Goal: Transaction & Acquisition: Obtain resource

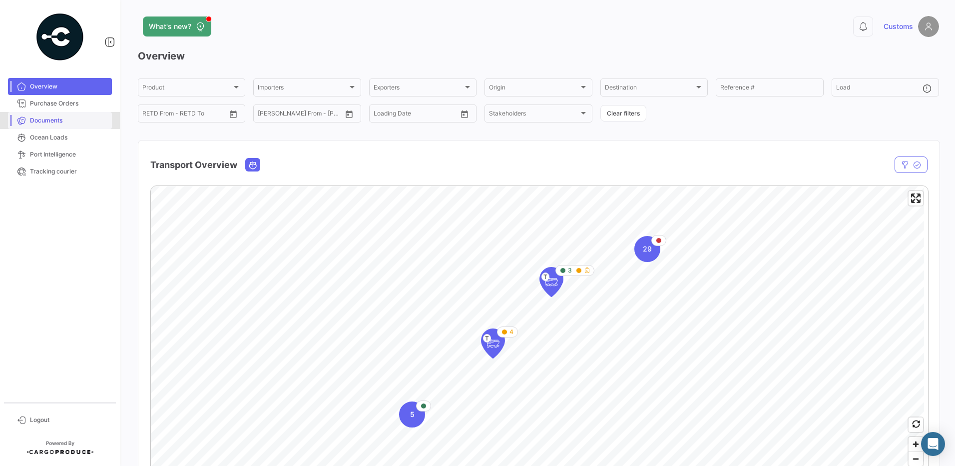
click at [40, 119] on span "Documents" at bounding box center [69, 120] width 78 height 9
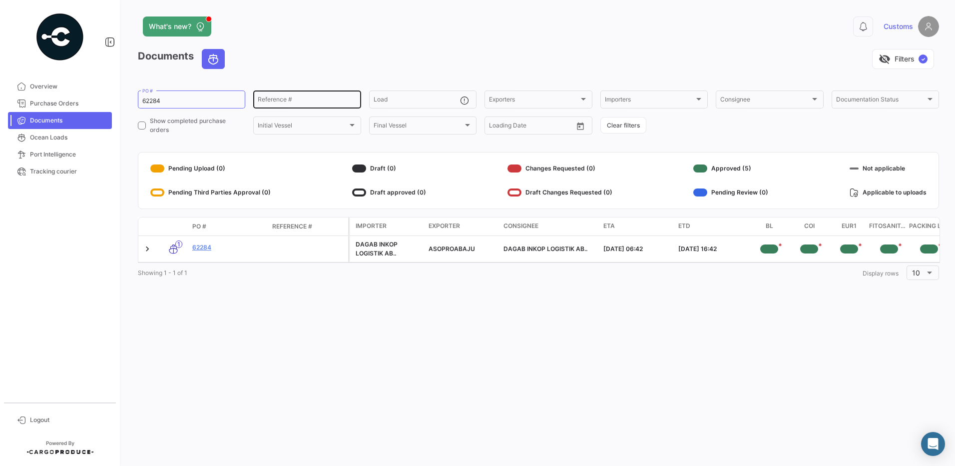
click at [263, 100] on input "Reference #" at bounding box center [307, 100] width 98 height 7
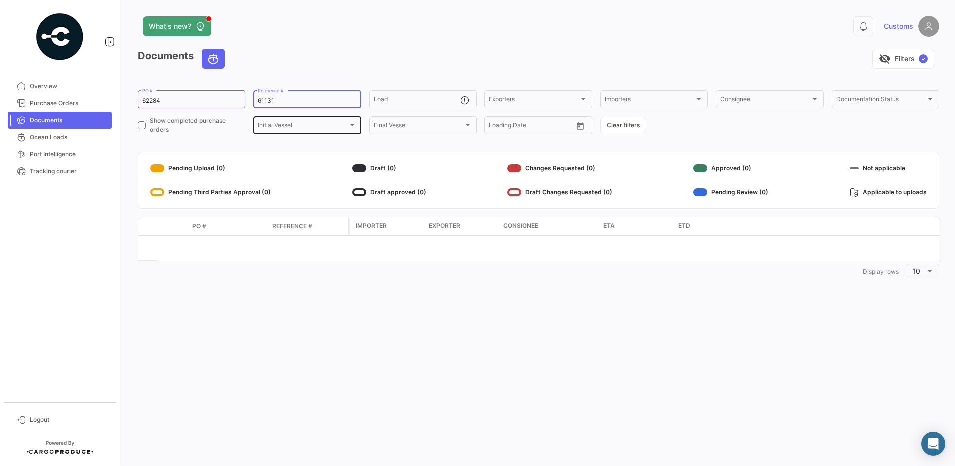
type input "61131"
drag, startPoint x: 283, startPoint y: 104, endPoint x: 232, endPoint y: 104, distance: 50.5
click at [0, 0] on div "62284 PO # 61131 Reference # Load Exporters Exporters Importers Importers Consi…" at bounding box center [0, 0] width 0 height 0
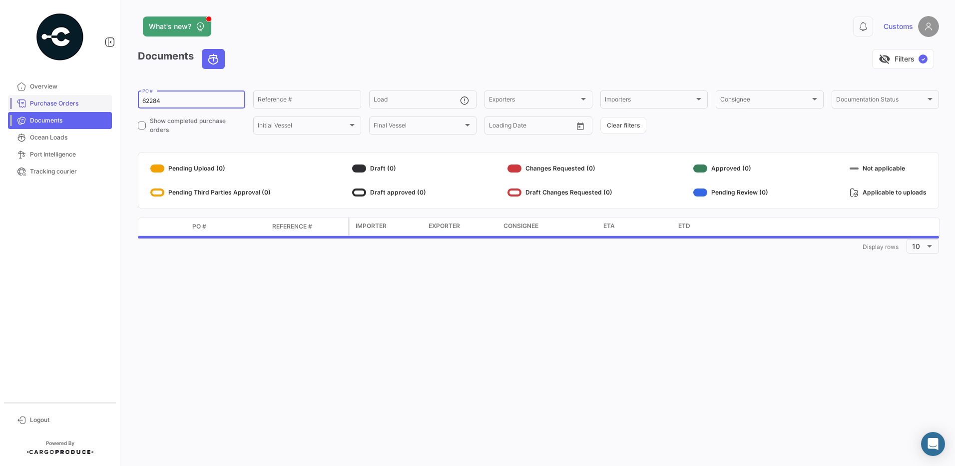
drag, startPoint x: 199, startPoint y: 101, endPoint x: 104, endPoint y: 101, distance: 94.4
click at [104, 101] on mat-sidenav-container "Overview Purchase Orders Documents Ocean Loads Port Intelligence Tracking couri…" at bounding box center [477, 233] width 955 height 466
paste input "1131"
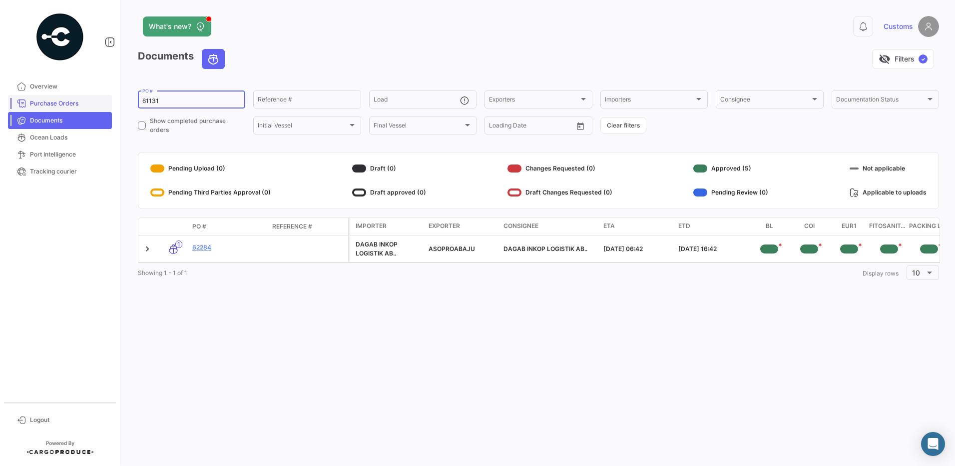
type input "61131"
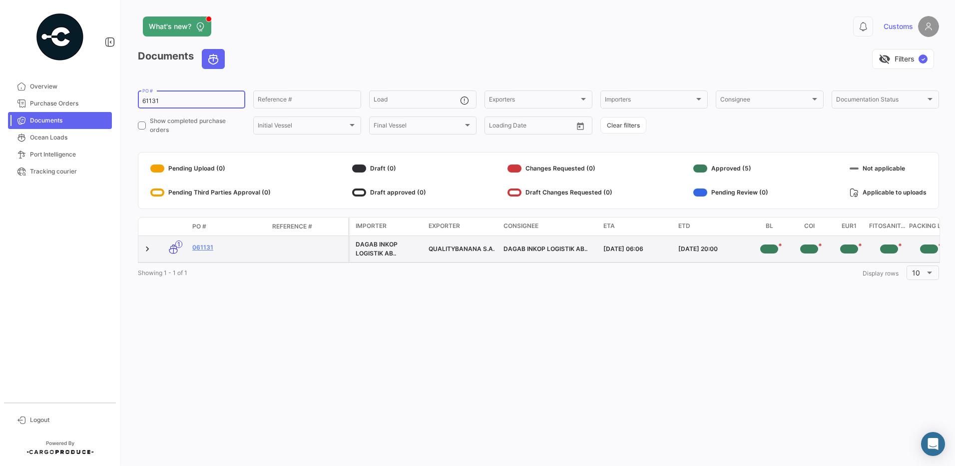
click at [461, 250] on div "QUALITYBANANA S.A." at bounding box center [462, 248] width 67 height 9
click at [201, 248] on link "061131" at bounding box center [228, 247] width 72 height 9
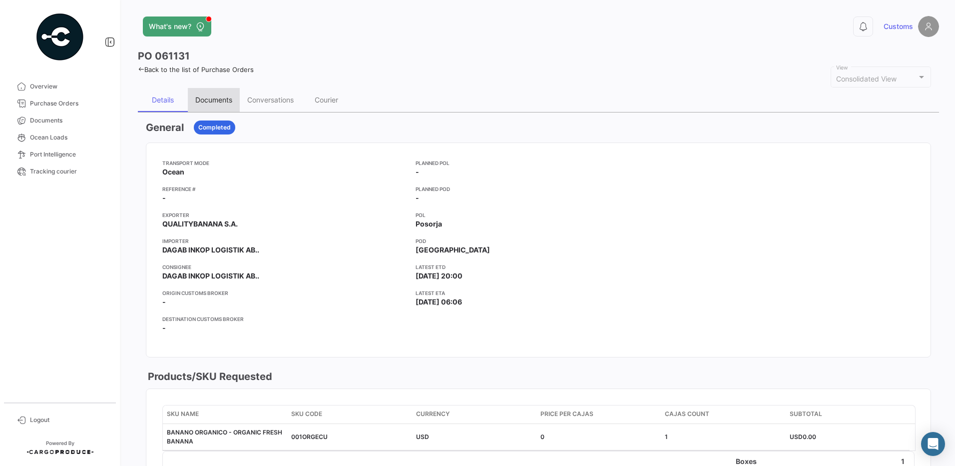
click at [218, 100] on div "Documents" at bounding box center [213, 99] width 37 height 8
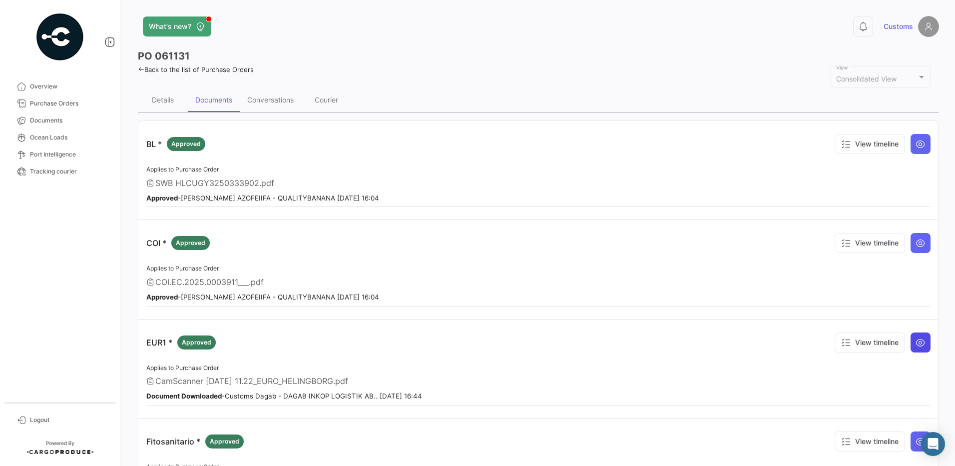
click at [918, 345] on icon at bounding box center [921, 342] width 10 height 10
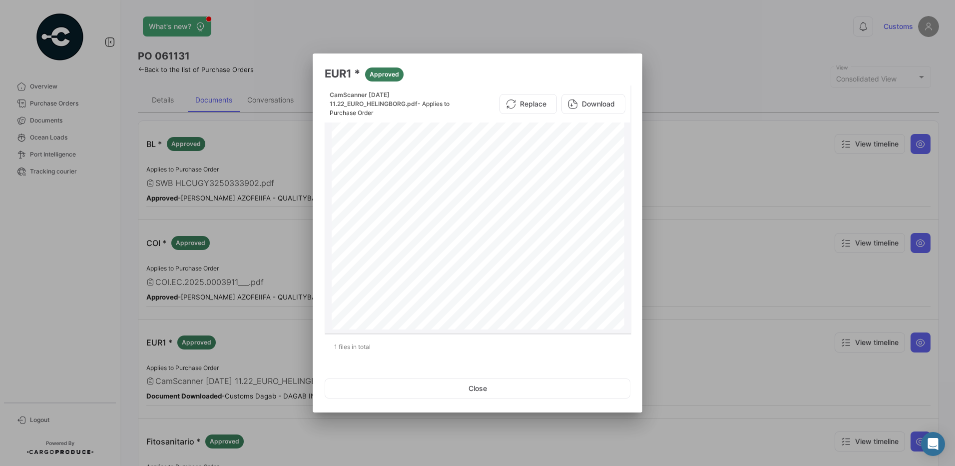
scroll to position [209, 0]
click at [419, 251] on div "Page 1" at bounding box center [478, 117] width 293 height 414
click at [601, 105] on button "Download" at bounding box center [593, 104] width 64 height 20
click at [479, 389] on button "Close" at bounding box center [478, 388] width 306 height 20
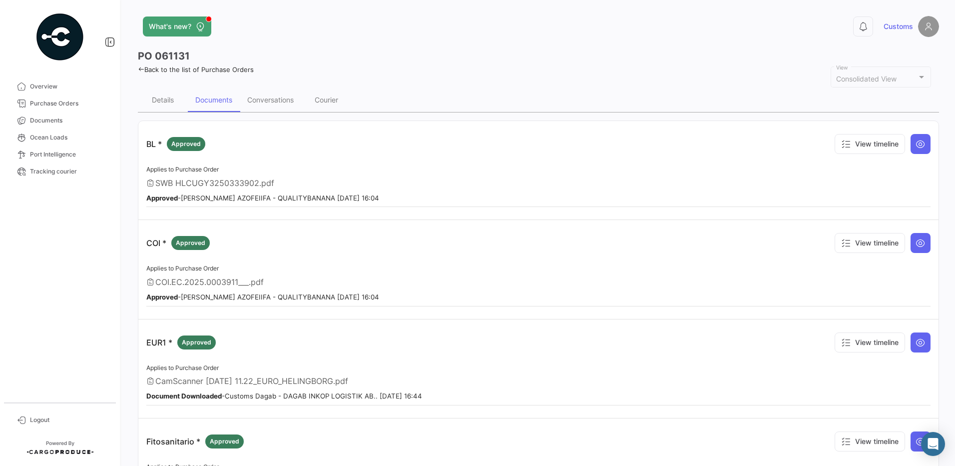
click at [140, 70] on icon at bounding box center [141, 69] width 6 height 6
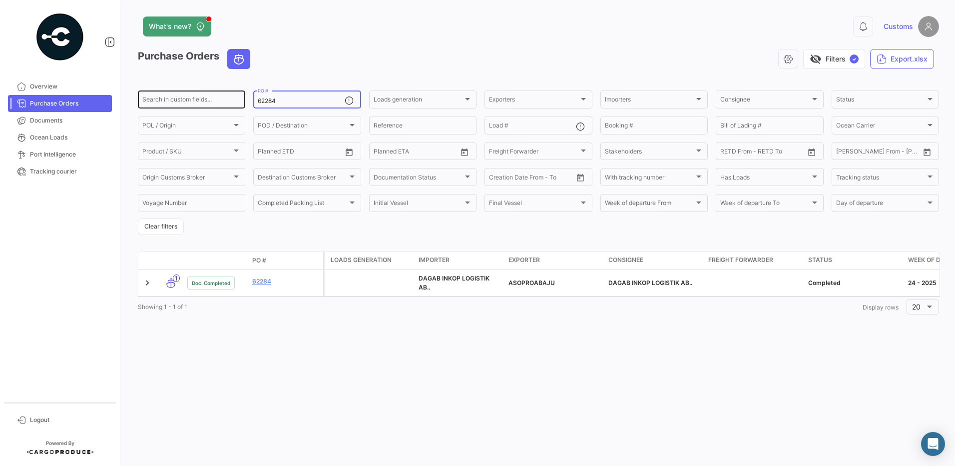
drag, startPoint x: 292, startPoint y: 101, endPoint x: 240, endPoint y: 104, distance: 52.0
click at [0, 0] on div "Search in custom fields... 62284 PO # Loads generation Loads generation Exporte…" at bounding box center [0, 0] width 0 height 0
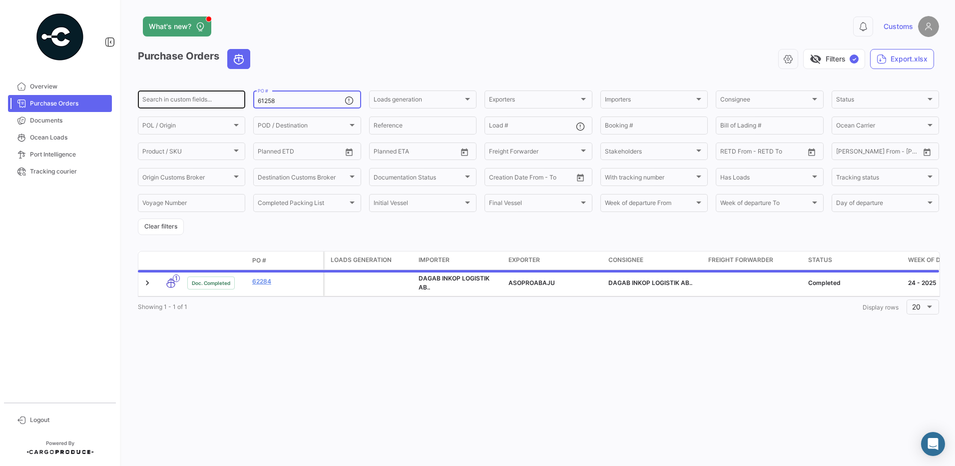
type input "61258"
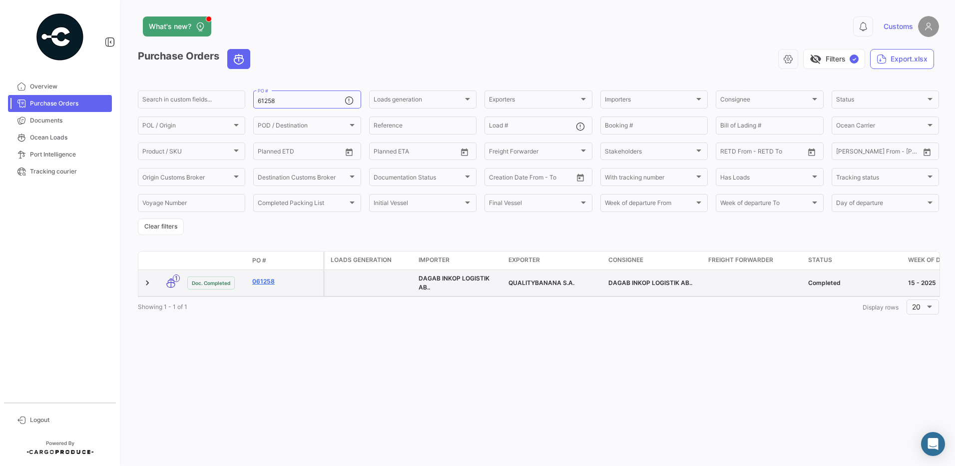
click at [261, 280] on link "061258" at bounding box center [285, 281] width 67 height 9
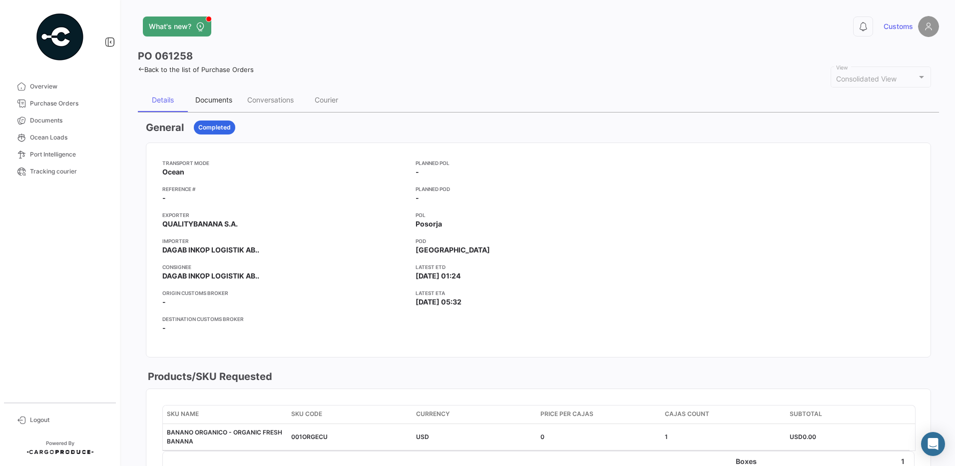
click at [214, 100] on div "Documents" at bounding box center [213, 99] width 37 height 8
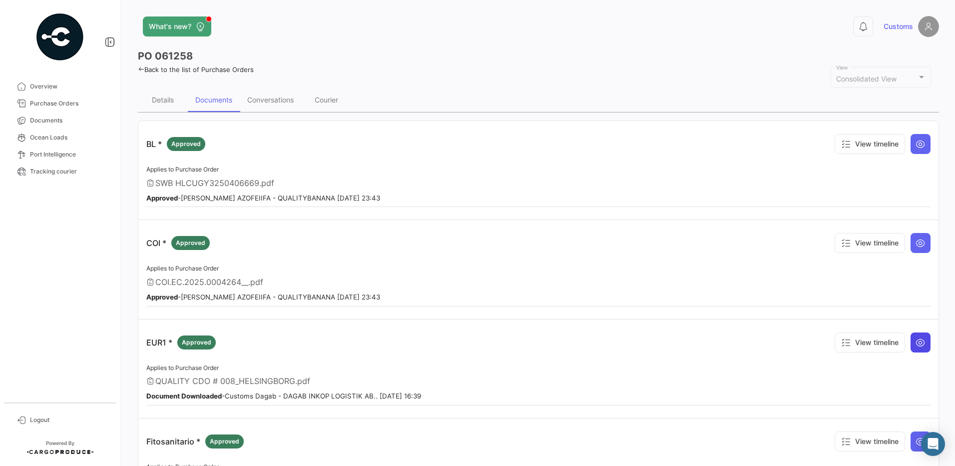
click at [916, 343] on icon at bounding box center [921, 342] width 10 height 10
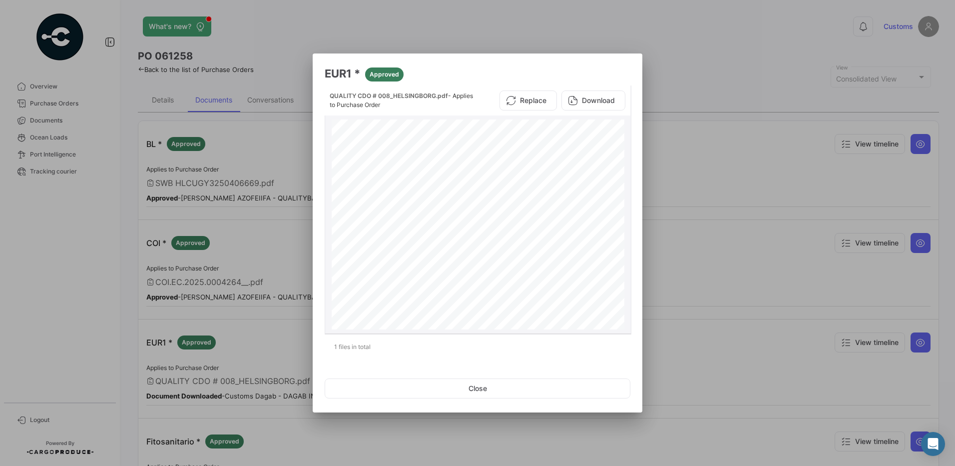
click at [586, 103] on button "Download" at bounding box center [593, 100] width 64 height 20
